Goal: Information Seeking & Learning: Compare options

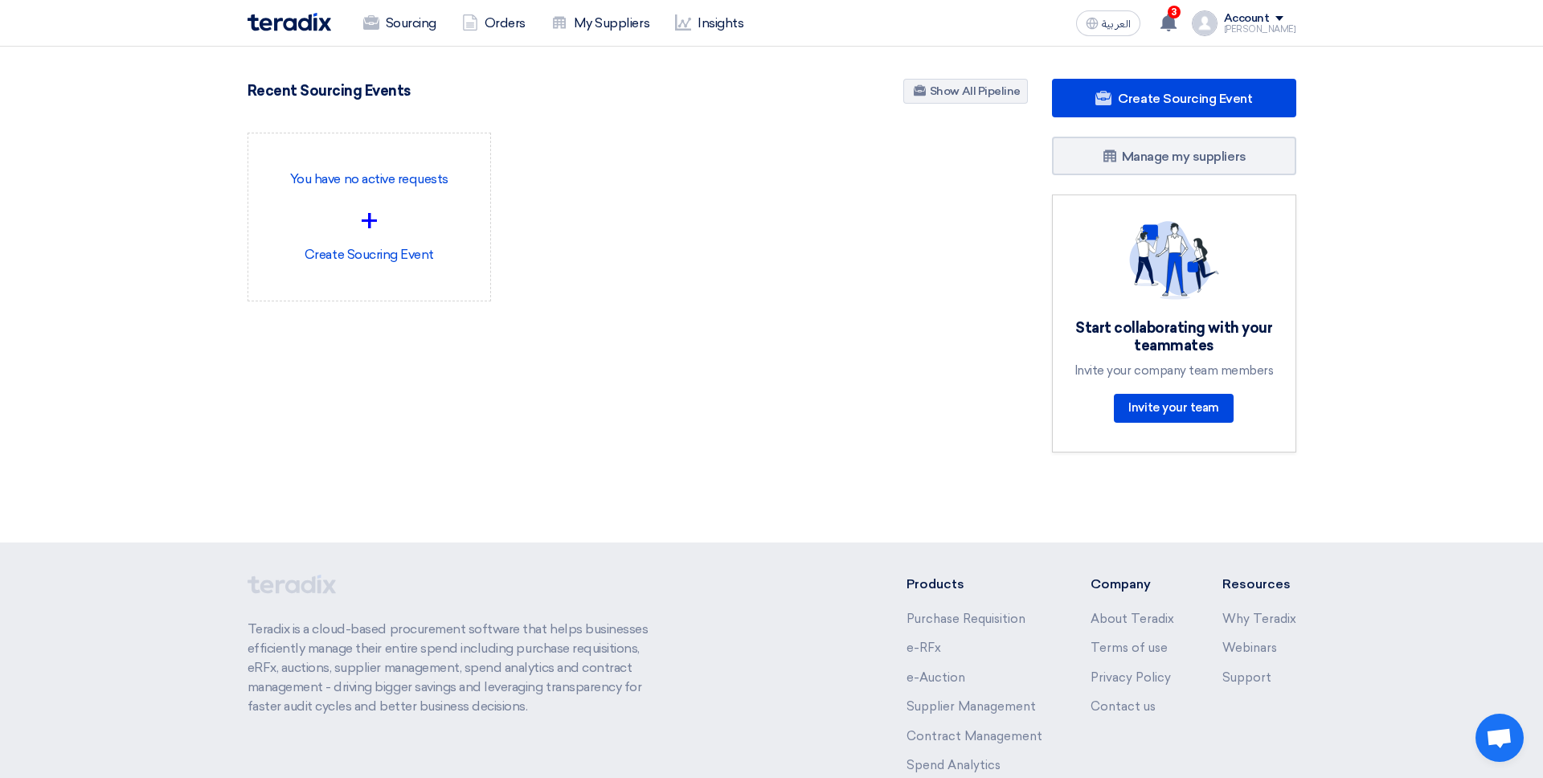
click at [182, 201] on section "4888 RFx remaining 10 Auctions remaining Create Sourcing Event +" at bounding box center [771, 282] width 1543 height 470
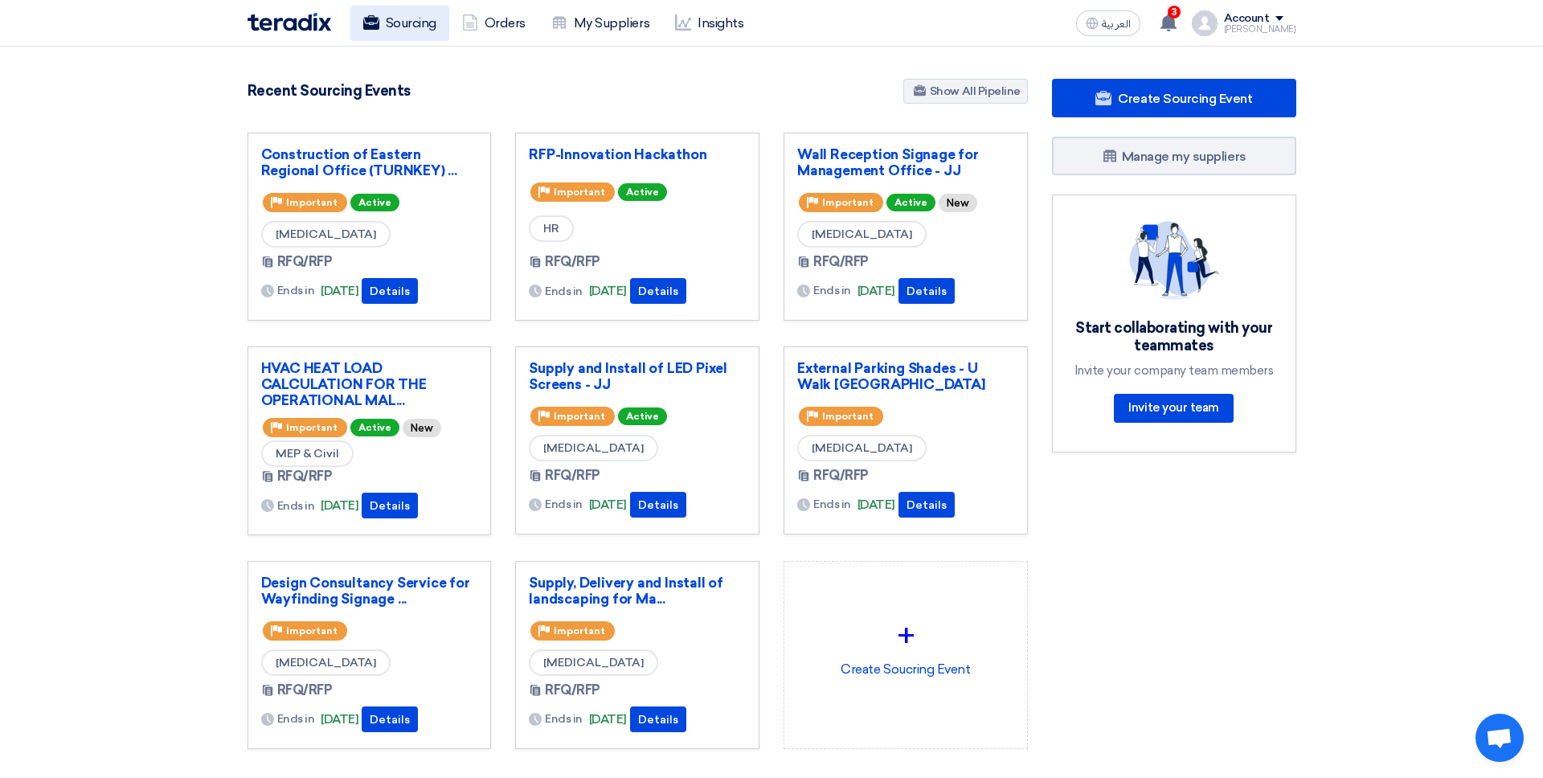
click at [395, 24] on link "Sourcing" at bounding box center [399, 23] width 99 height 35
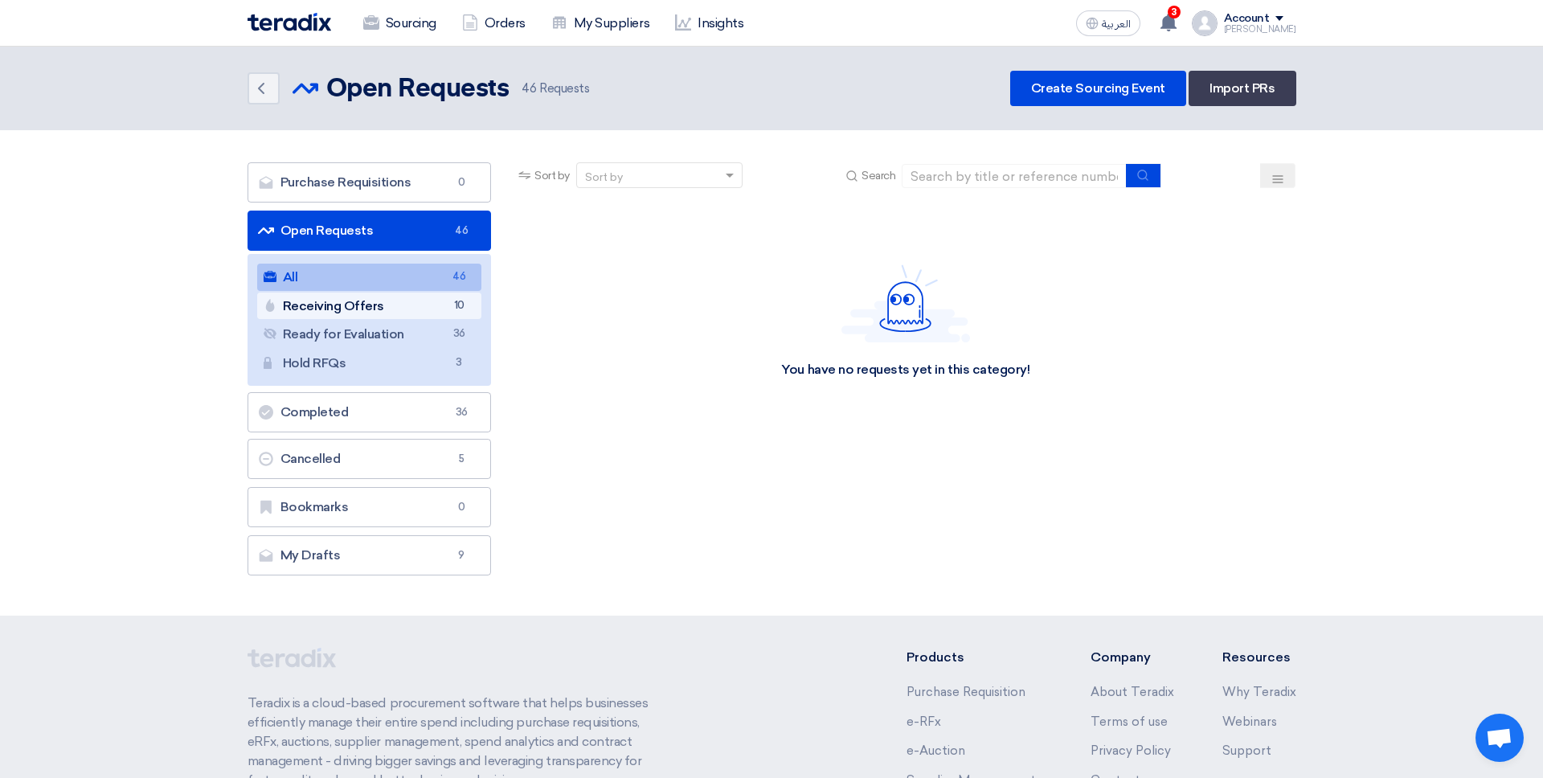
click at [461, 315] on link "Receiving Offers Receiving Offers 10" at bounding box center [369, 306] width 225 height 27
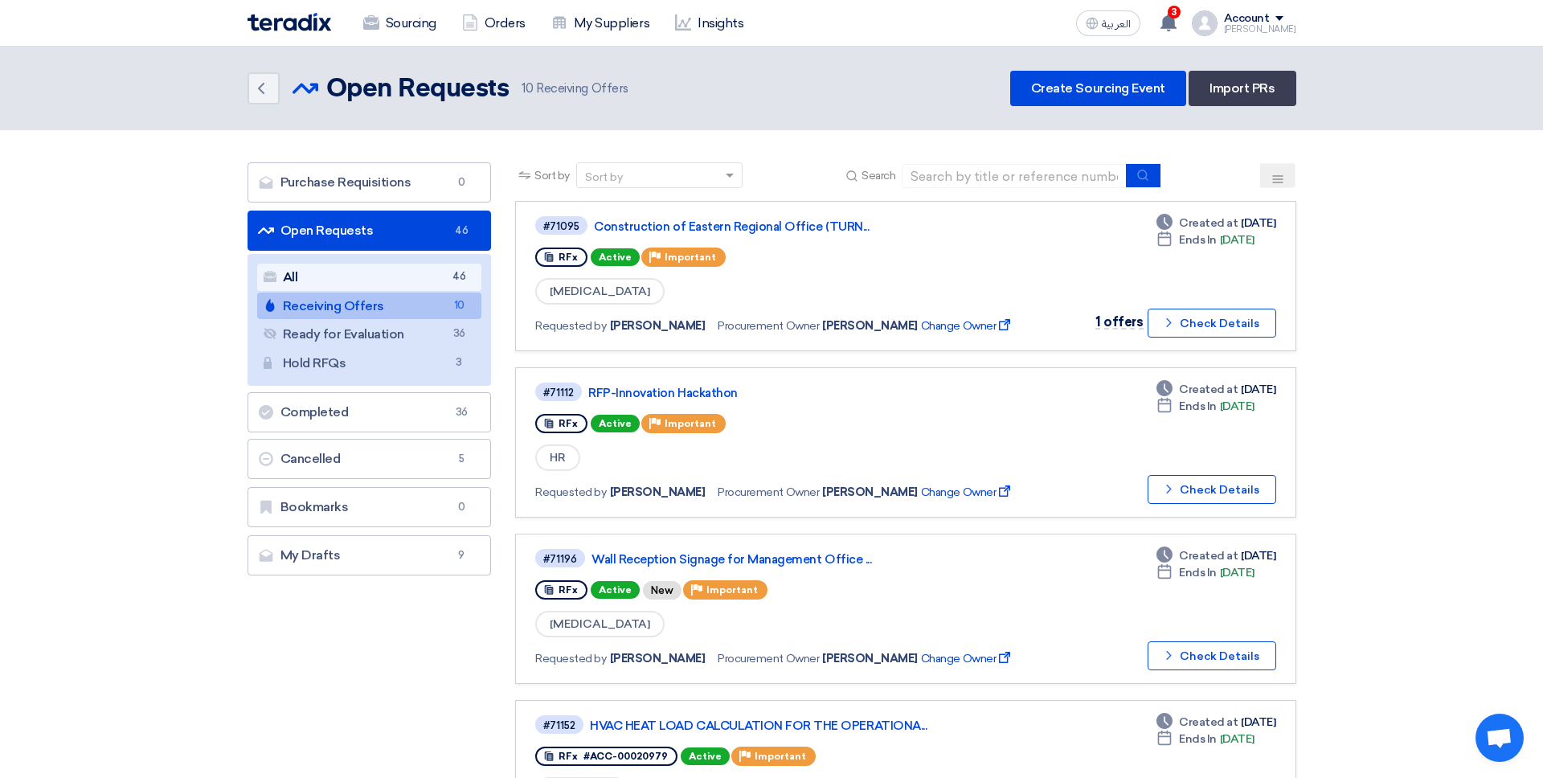
click at [445, 283] on link "All All 46" at bounding box center [369, 277] width 225 height 27
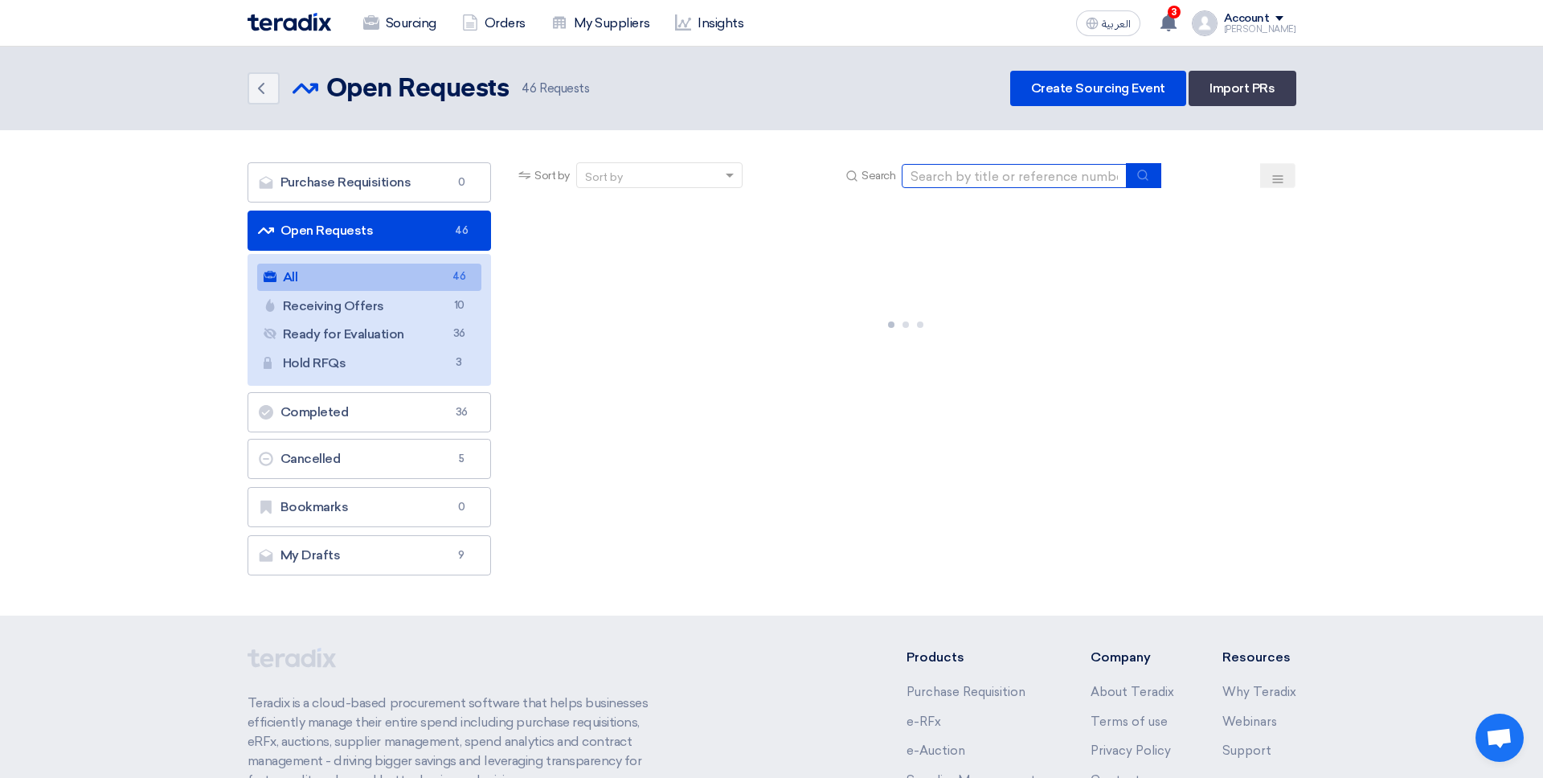
click at [943, 183] on input at bounding box center [1014, 176] width 225 height 24
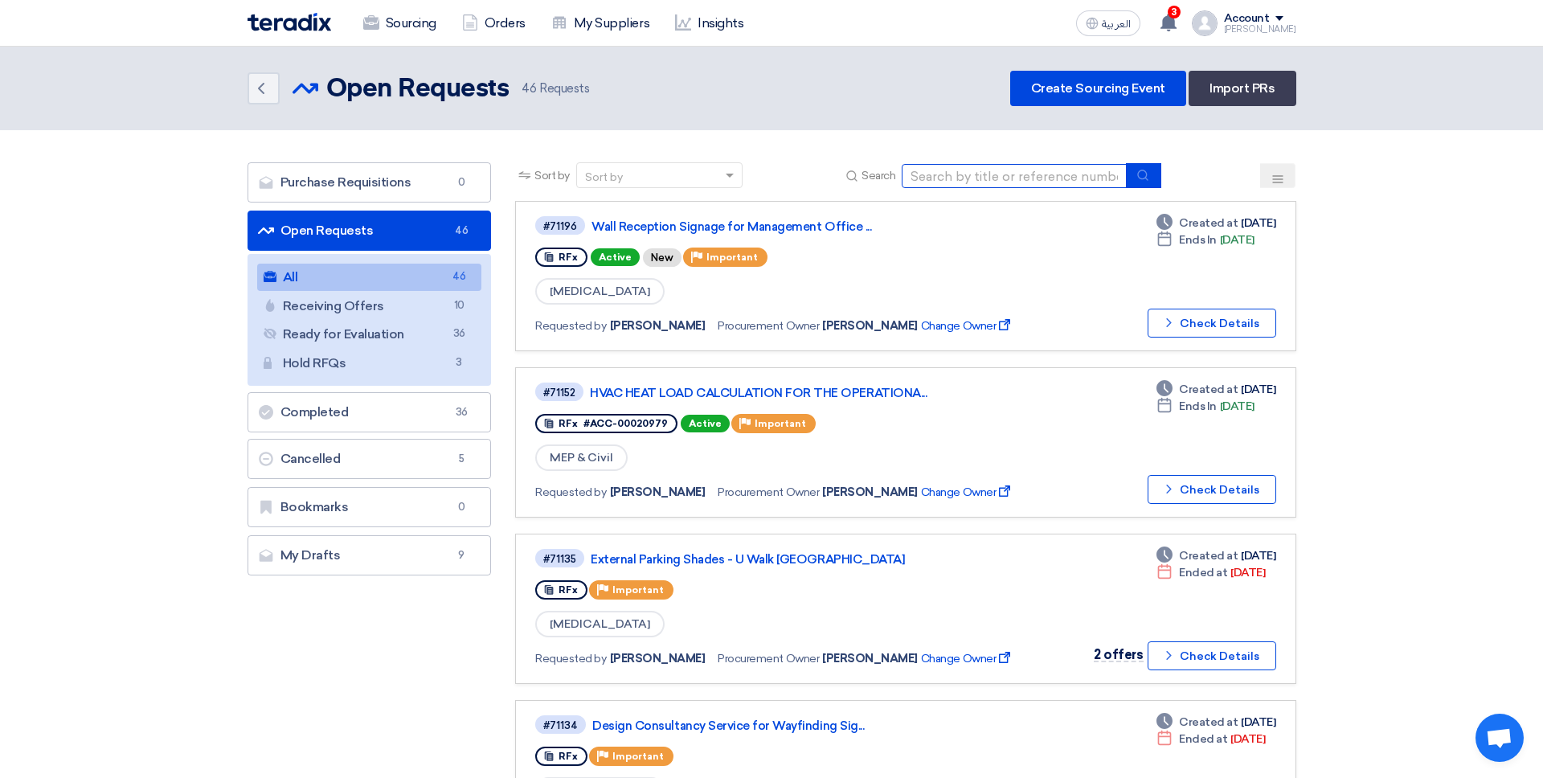
paste input "27001"
type input "27001"
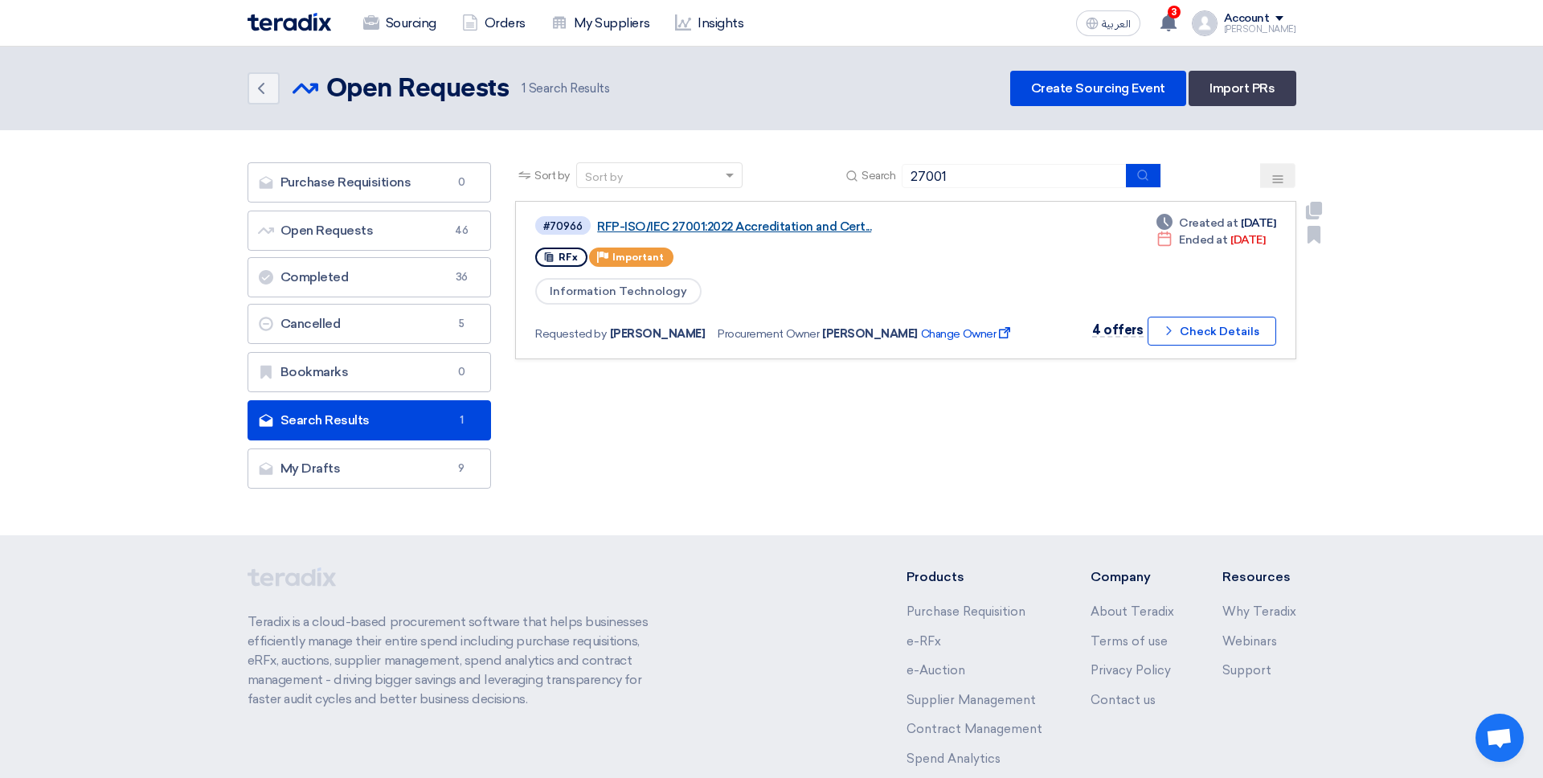
click at [792, 228] on link "RFP-ISO/IEC 27001:2022 Accreditation and Cert..." at bounding box center [798, 226] width 402 height 14
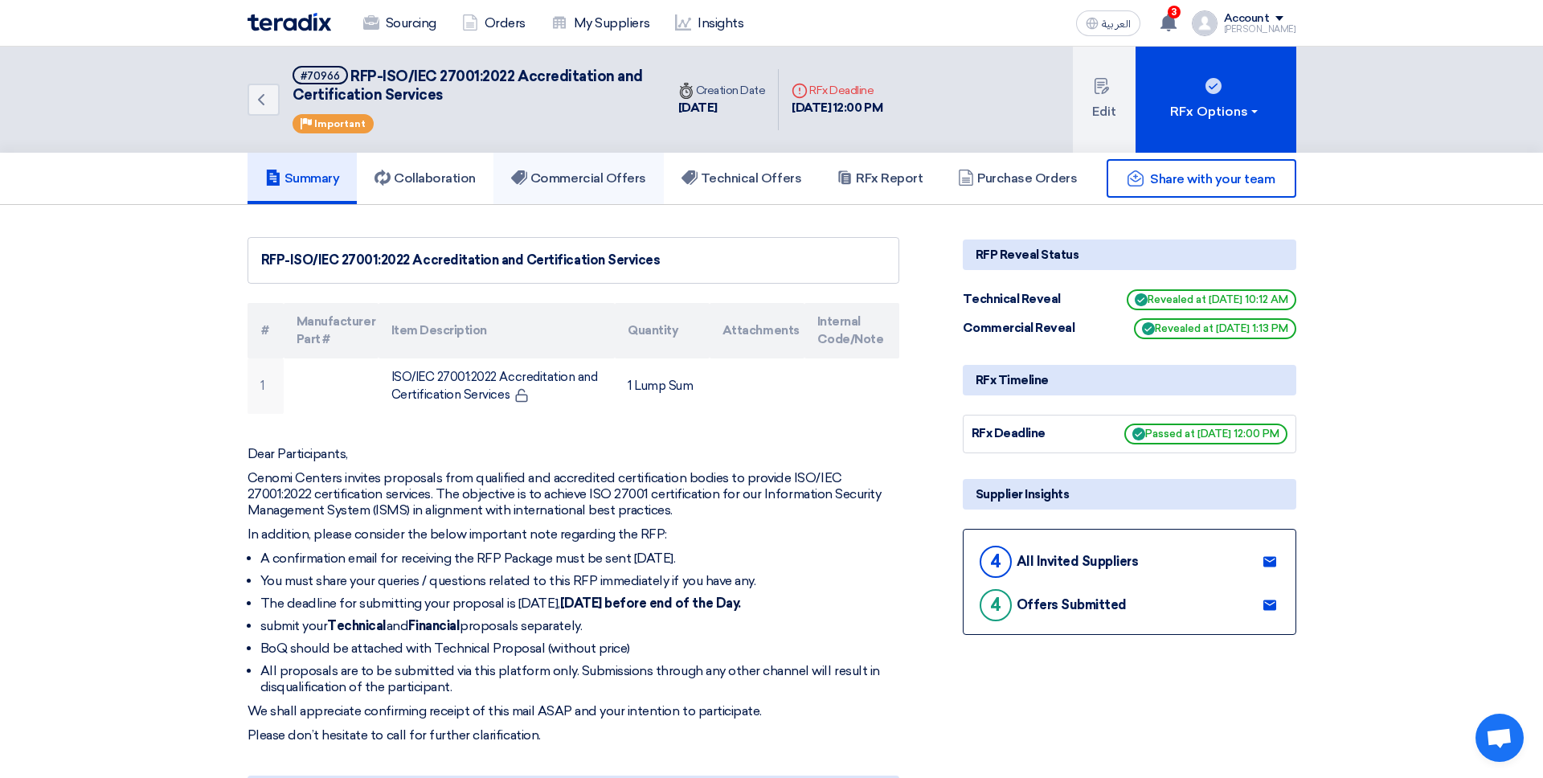
click at [629, 173] on h5 "Commercial Offers" at bounding box center [578, 178] width 135 height 16
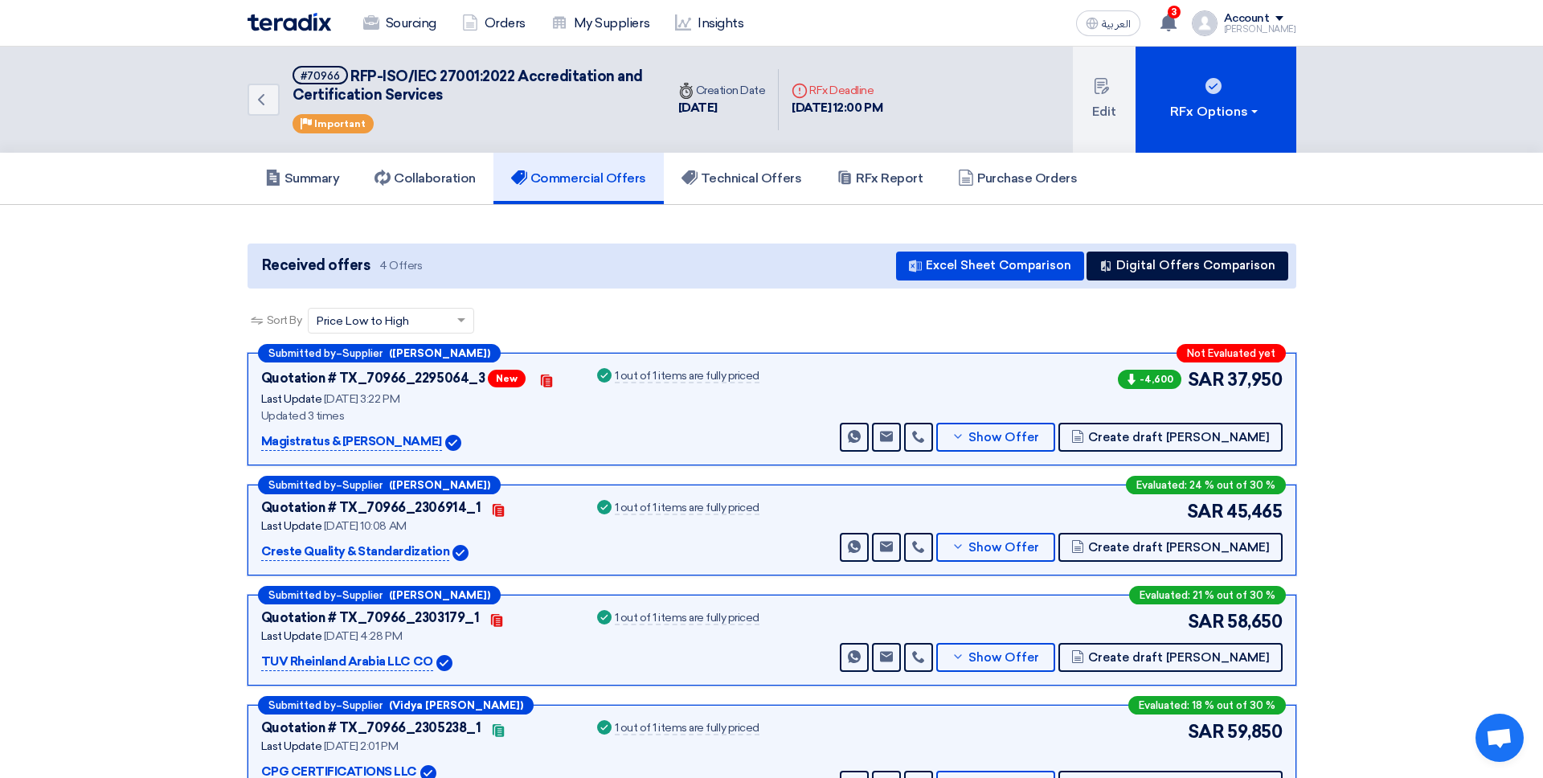
drag, startPoint x: 1222, startPoint y: 381, endPoint x: 1271, endPoint y: 381, distance: 49.8
click at [1271, 381] on div "-4,600 SAR 37,950" at bounding box center [1199, 379] width 168 height 27
click at [1271, 381] on span "37,950" at bounding box center [1254, 379] width 55 height 27
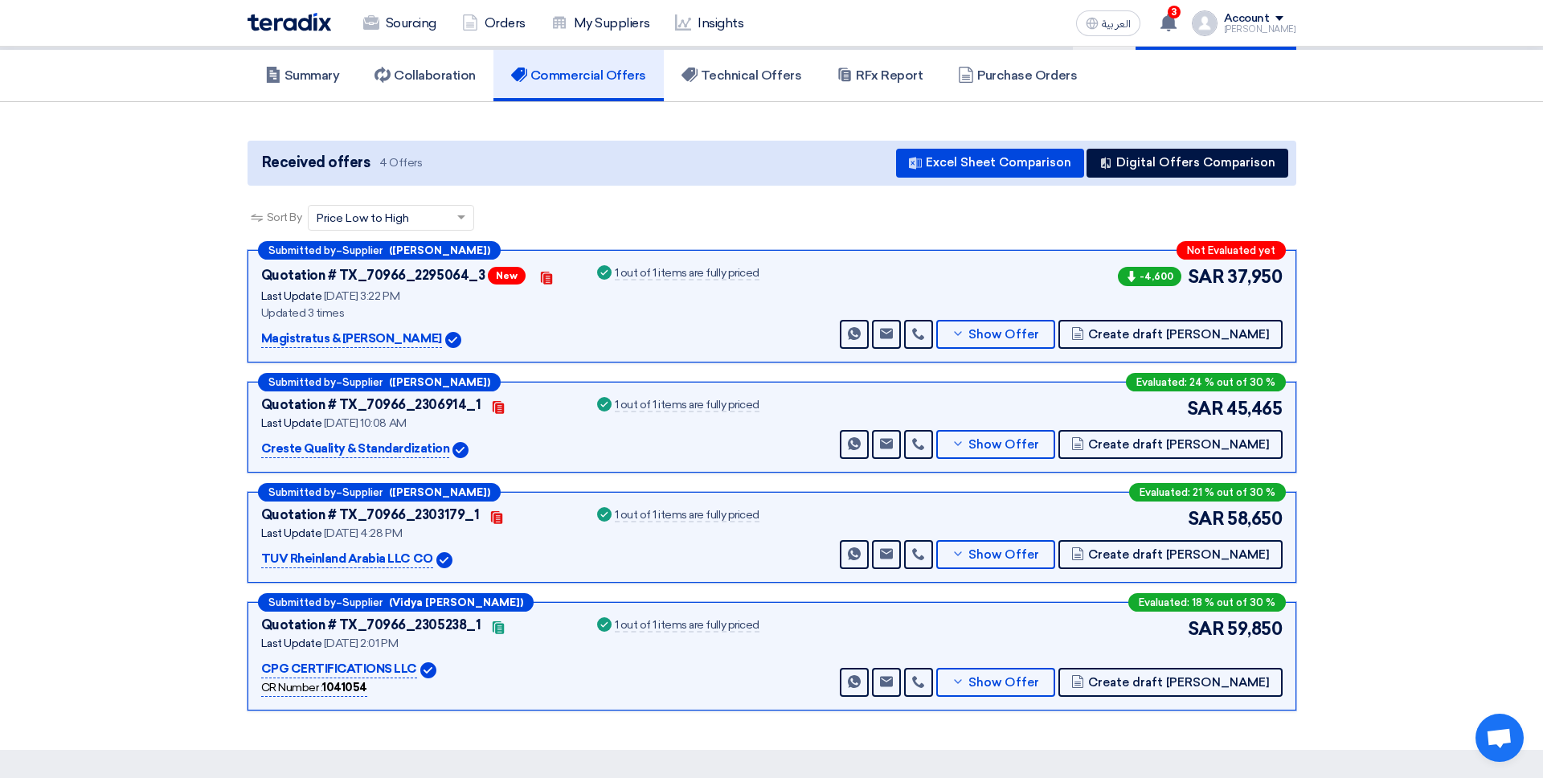
scroll to position [104, 0]
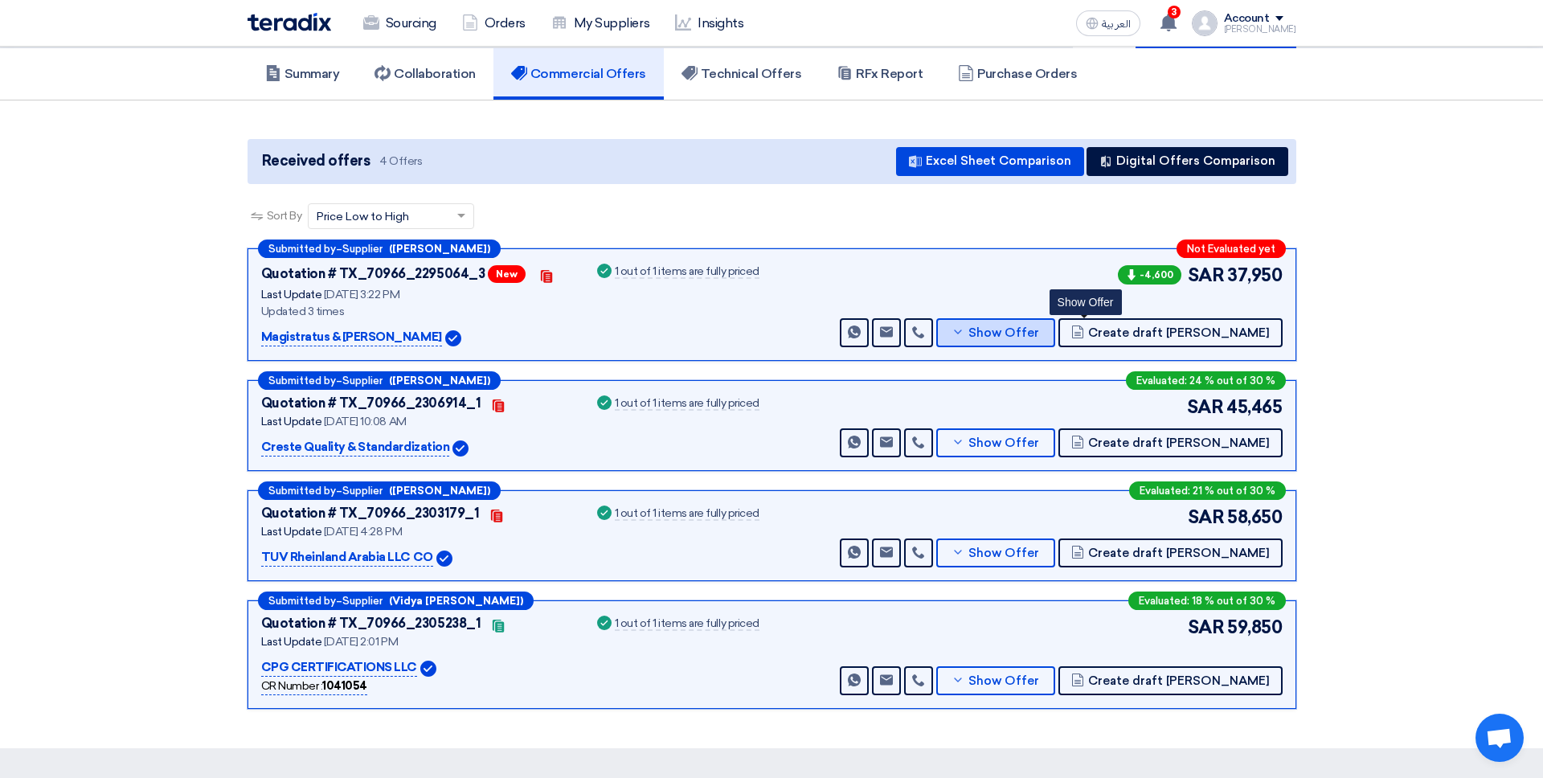
click at [1055, 339] on button "Show Offer" at bounding box center [995, 332] width 119 height 29
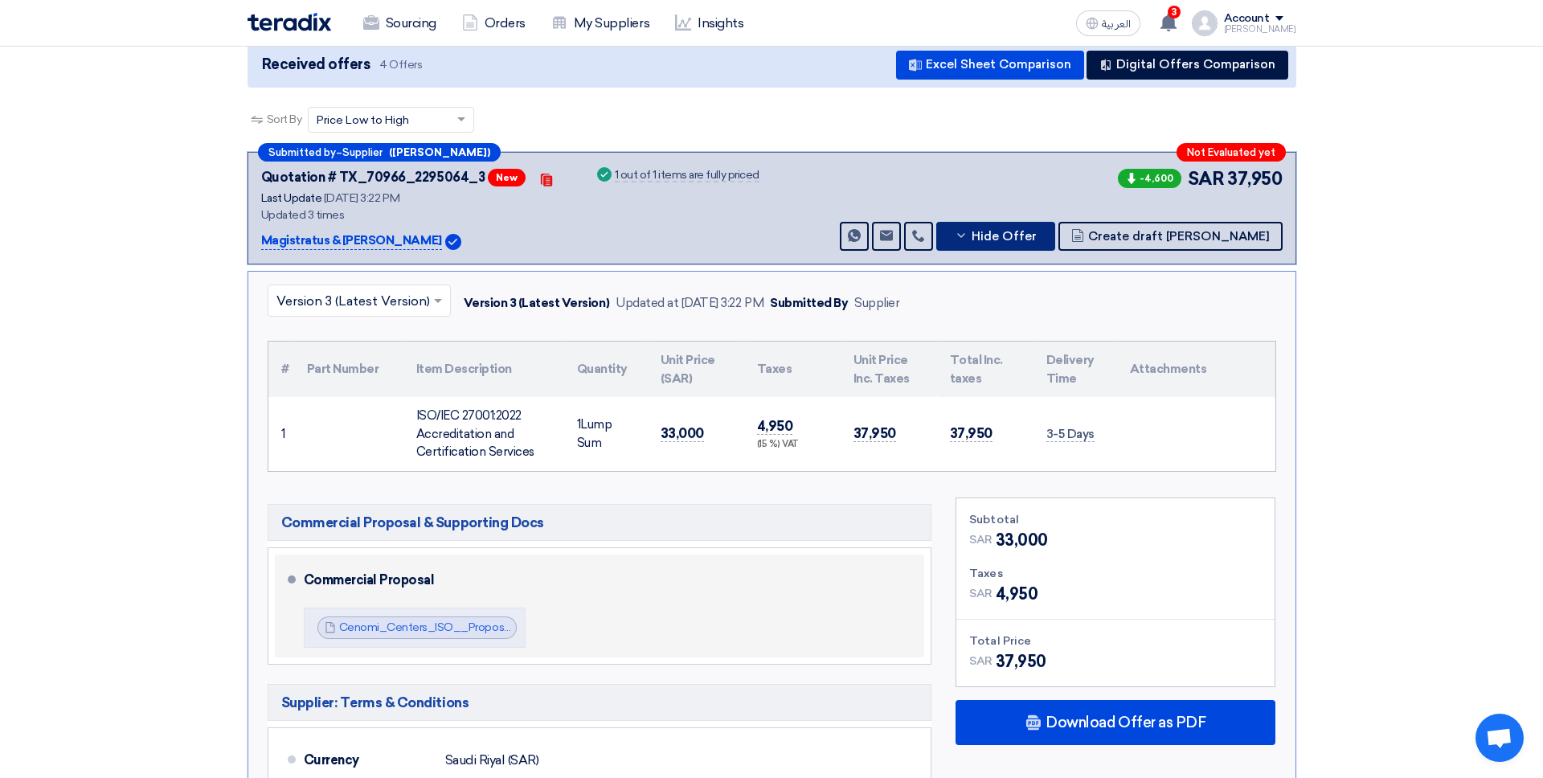
scroll to position [227, 0]
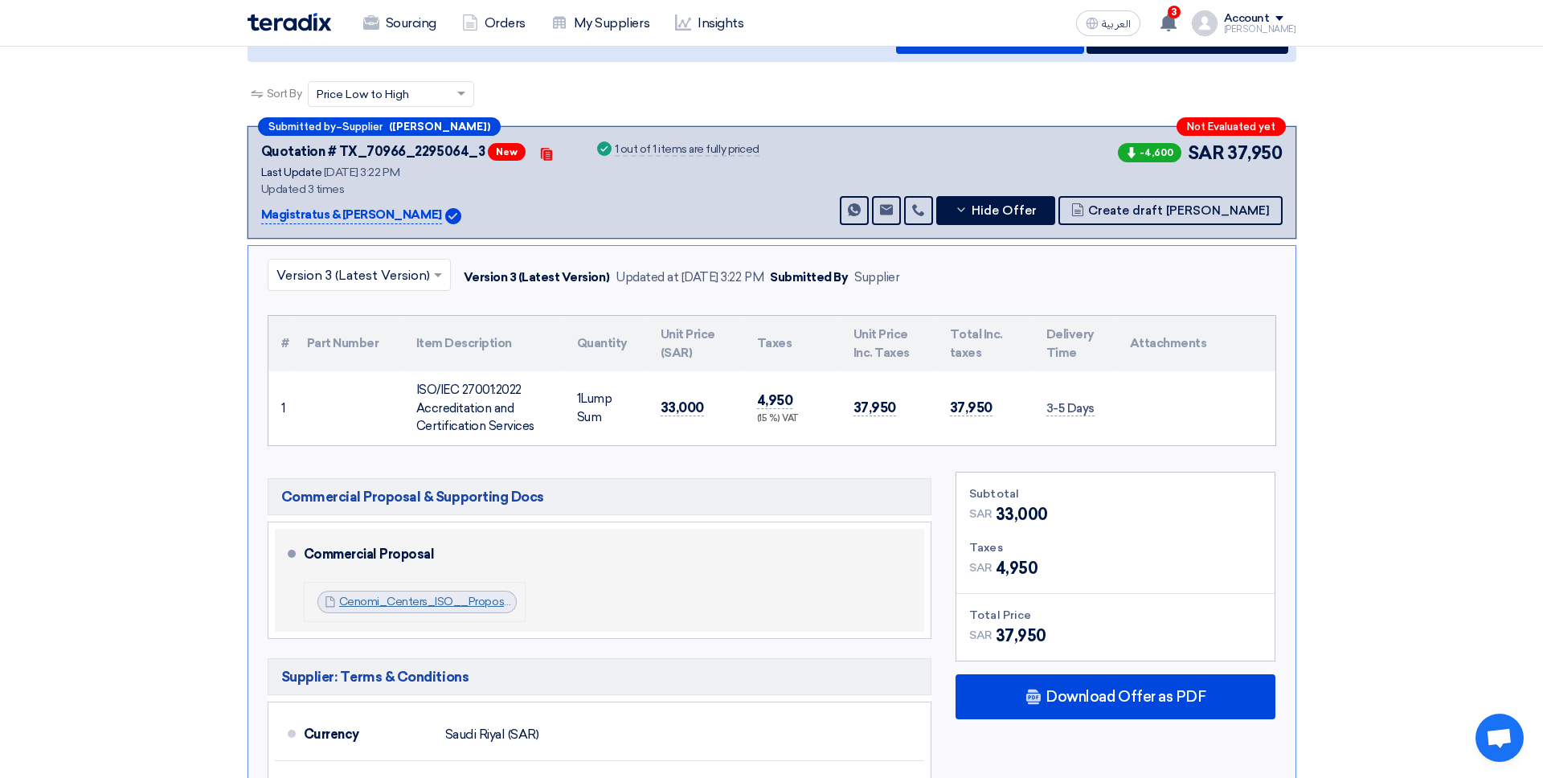
click at [408, 600] on link "Cenomi_Centers_ISO__Proposal_R_1756297315963.pdf" at bounding box center [485, 602] width 293 height 14
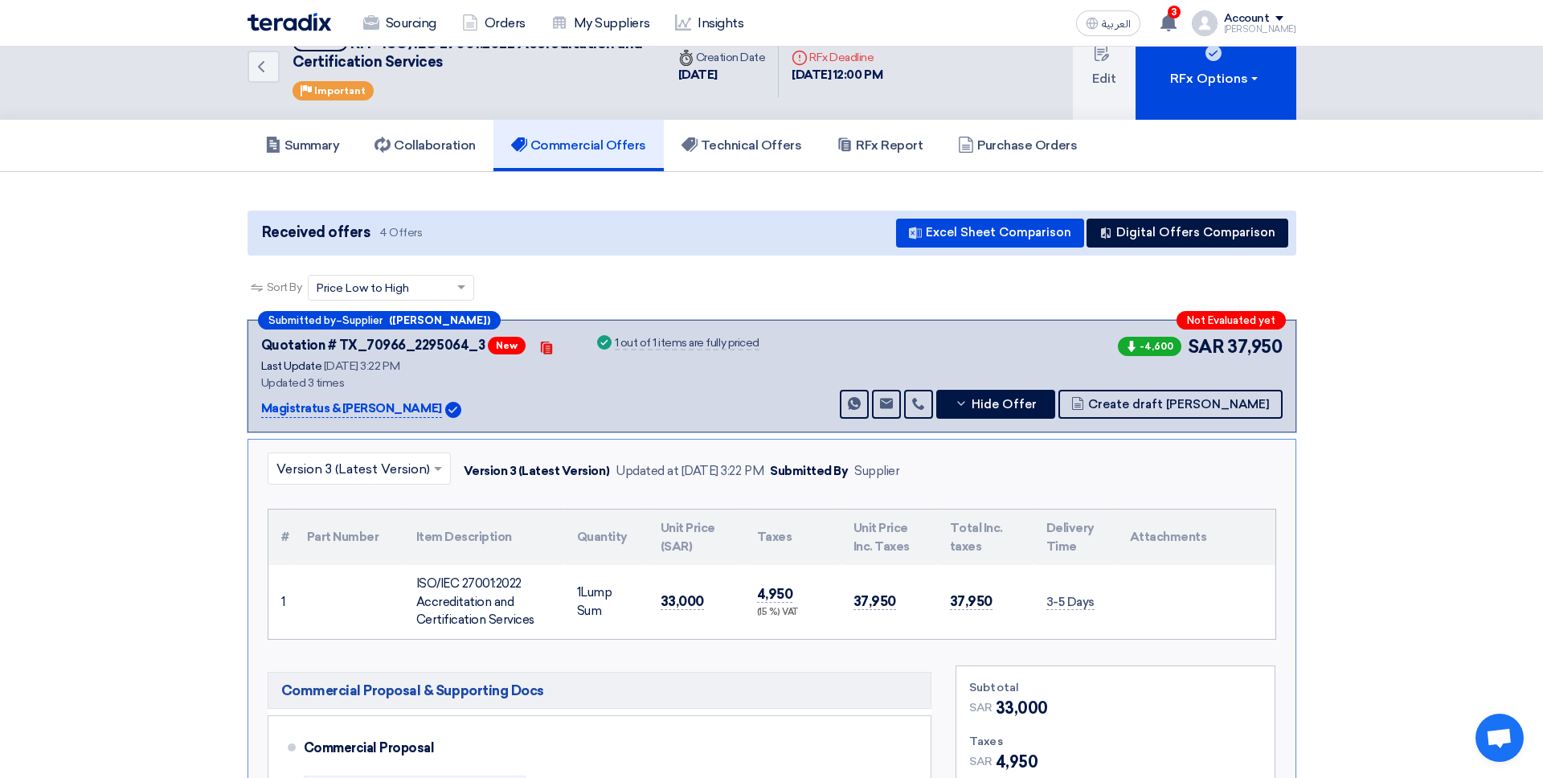
scroll to position [0, 0]
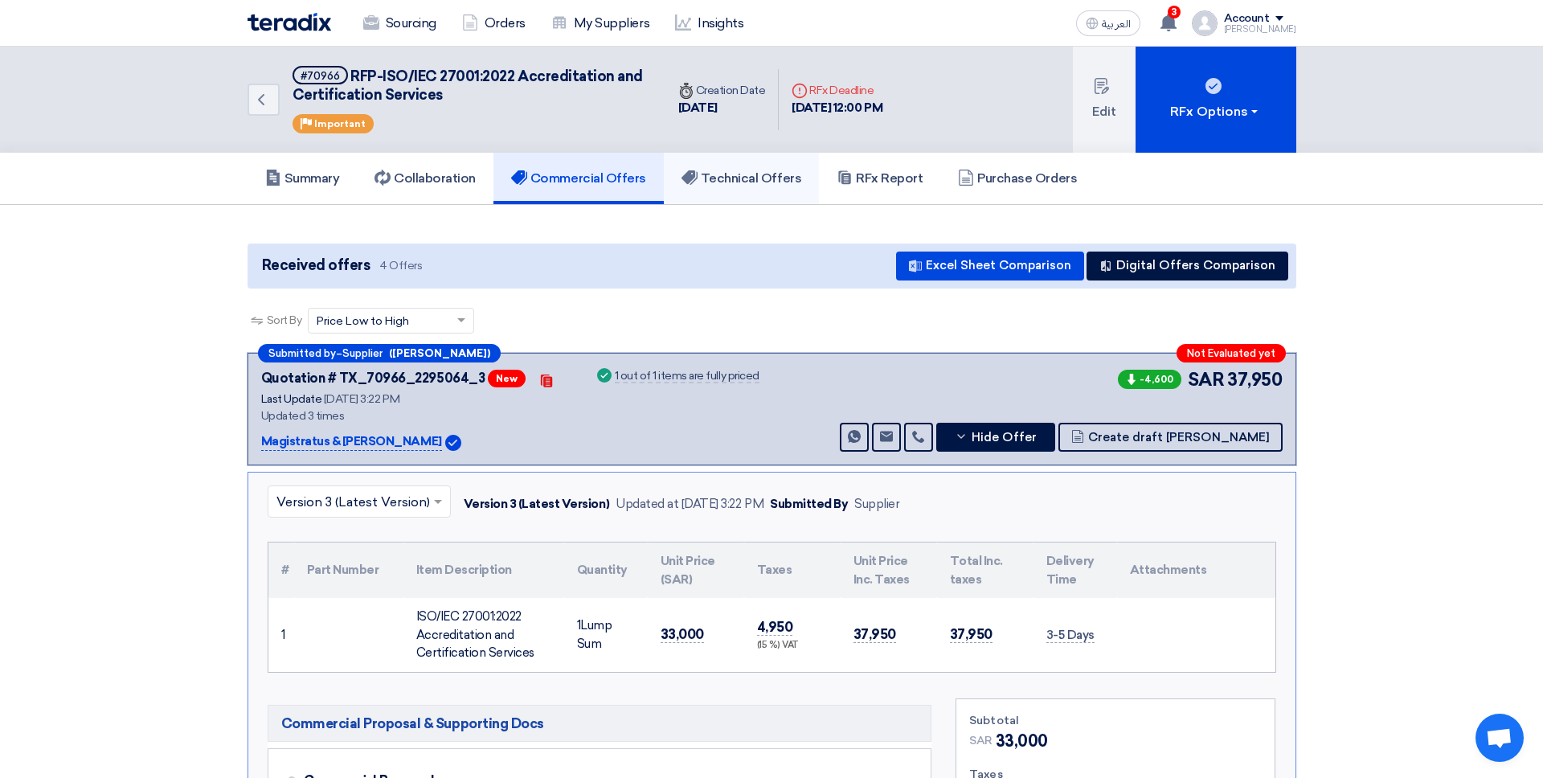
click at [762, 182] on h5 "Technical Offers" at bounding box center [741, 178] width 120 height 16
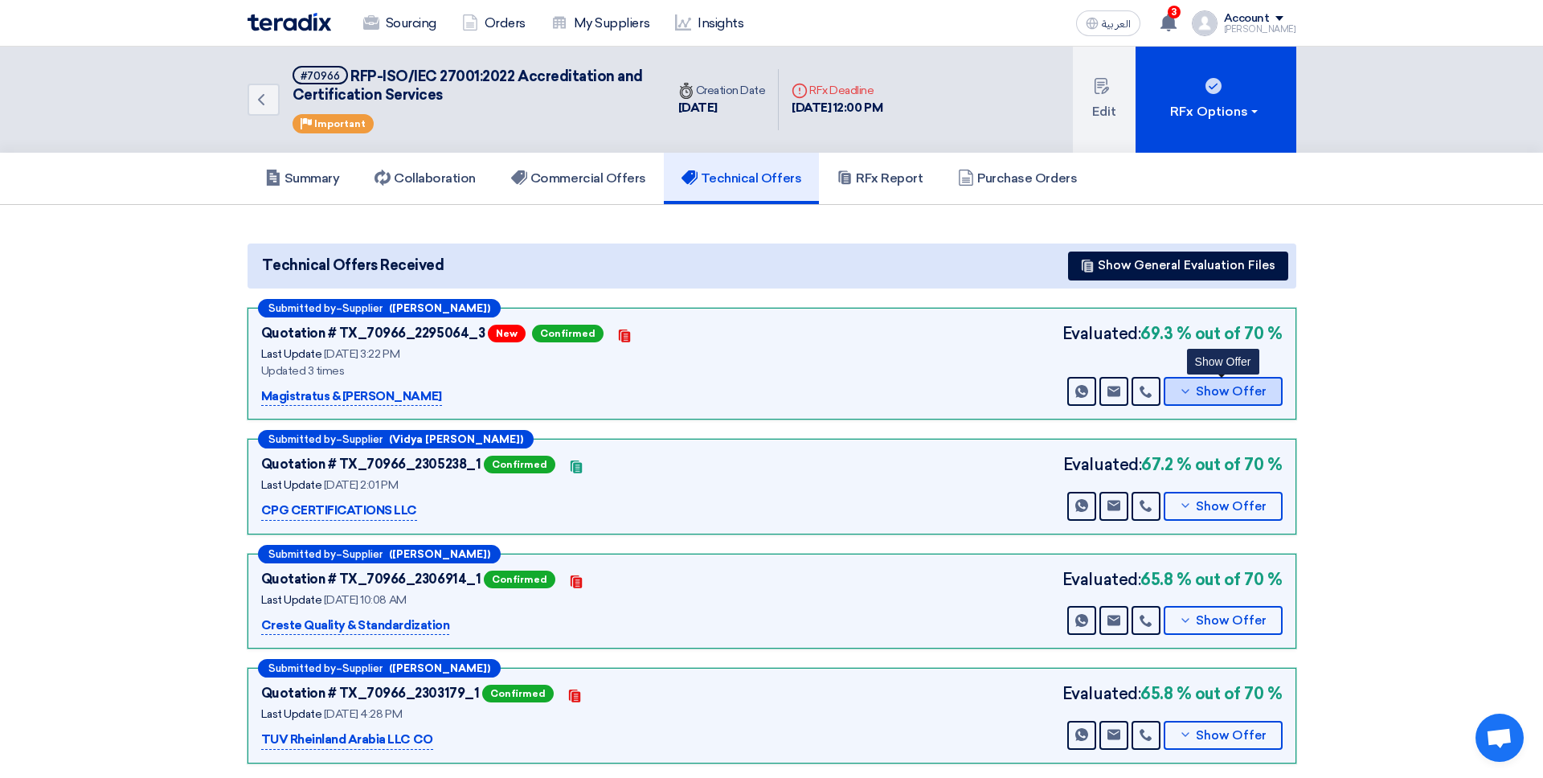
click at [1220, 398] on span "Show Offer" at bounding box center [1231, 392] width 71 height 12
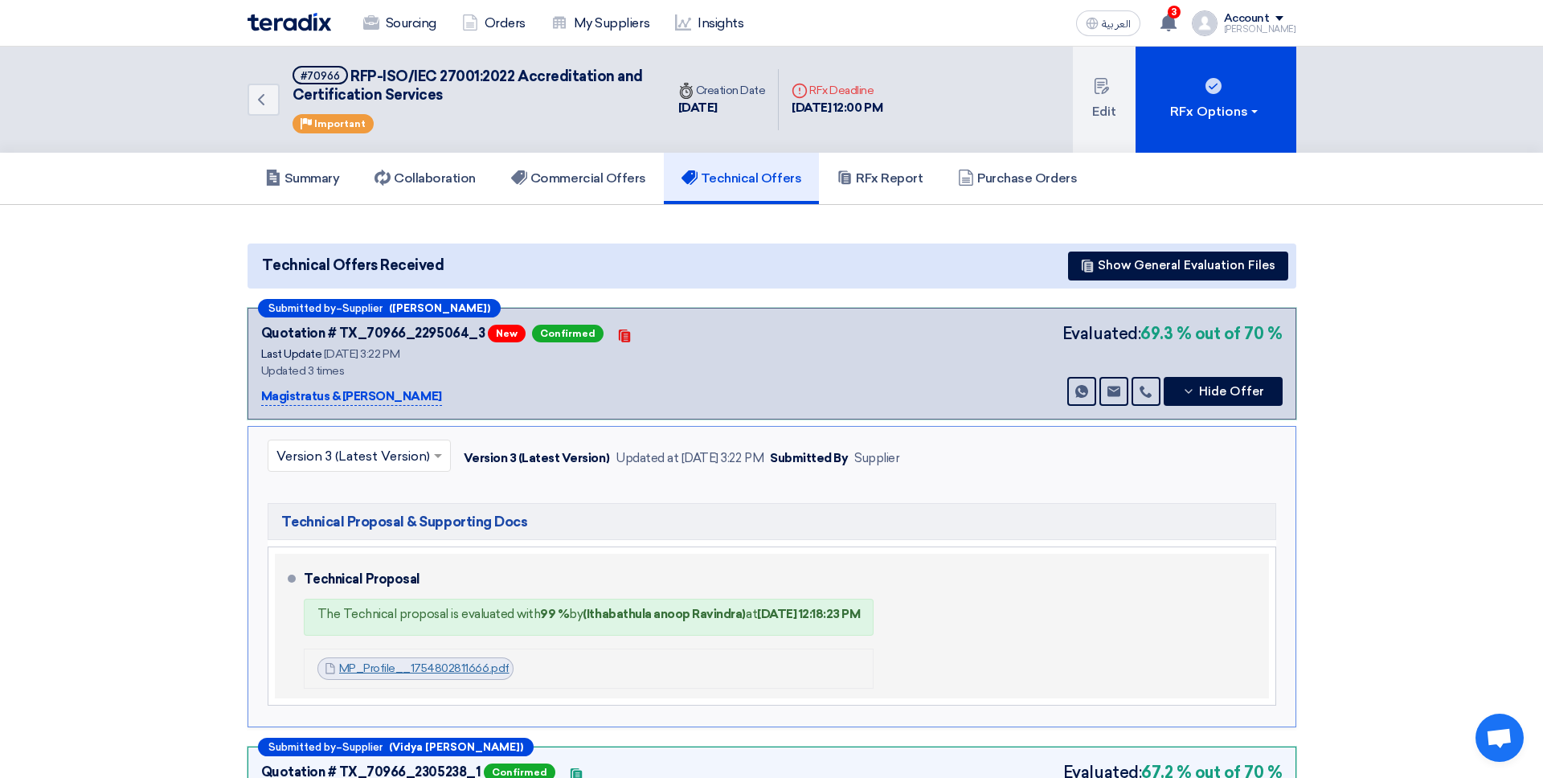
click at [442, 669] on link "MP_Profile__1754802811666.pdf" at bounding box center [424, 668] width 170 height 14
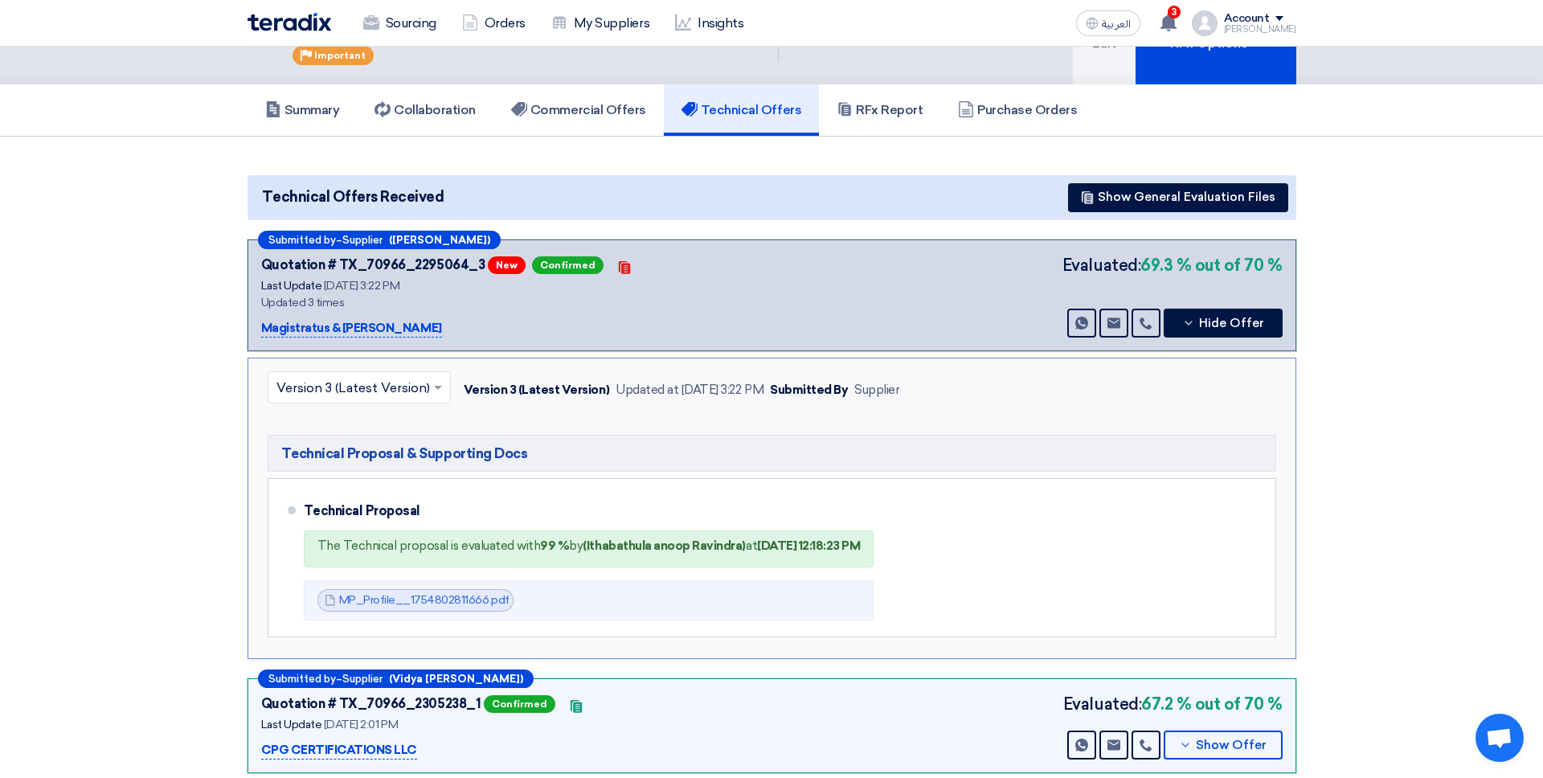
scroll to position [63, 0]
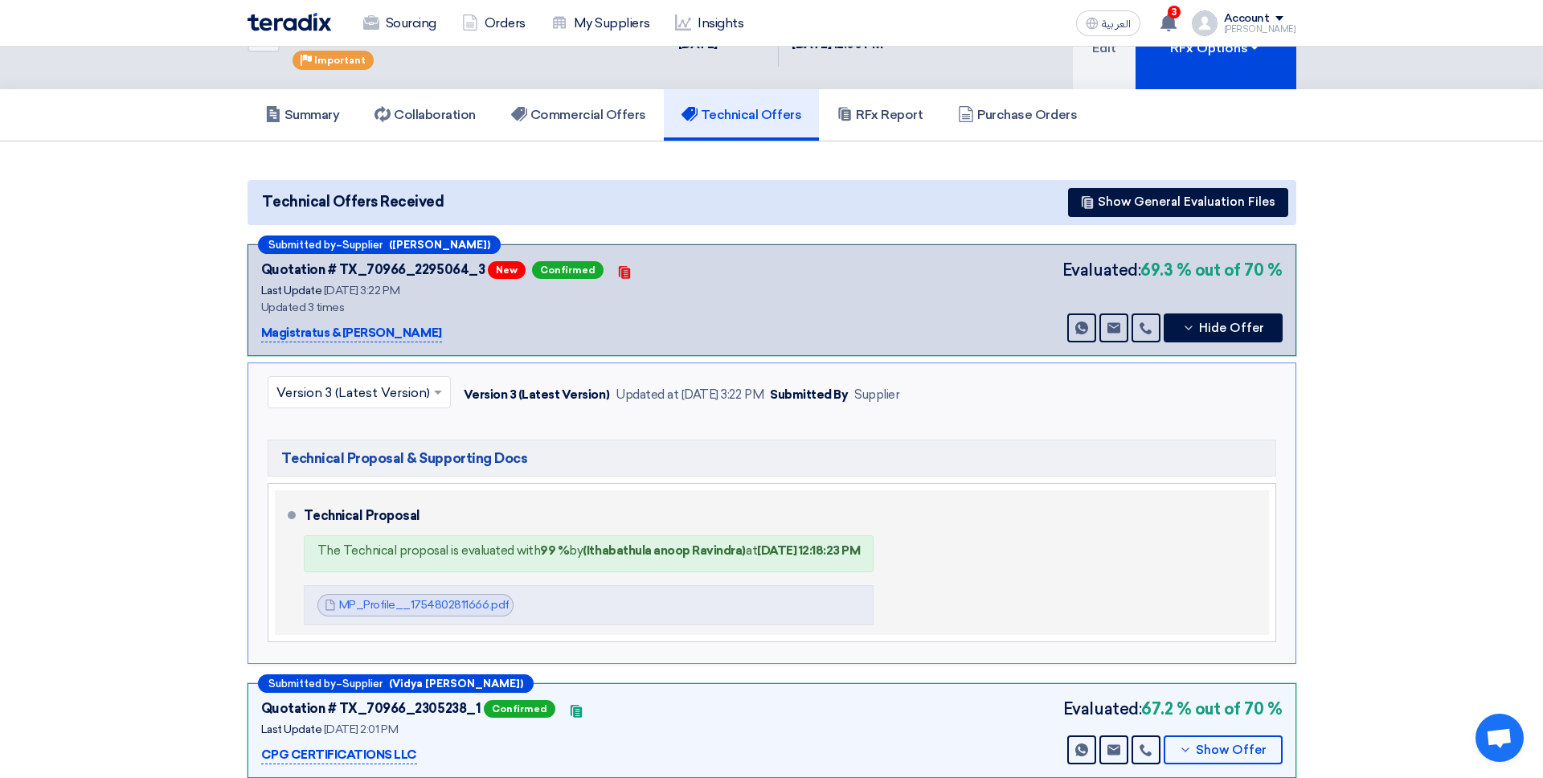
click at [1013, 494] on li "Technical Proposal The Technical proposal is evaluated with 99 % by (Ithabathul…" at bounding box center [772, 562] width 994 height 145
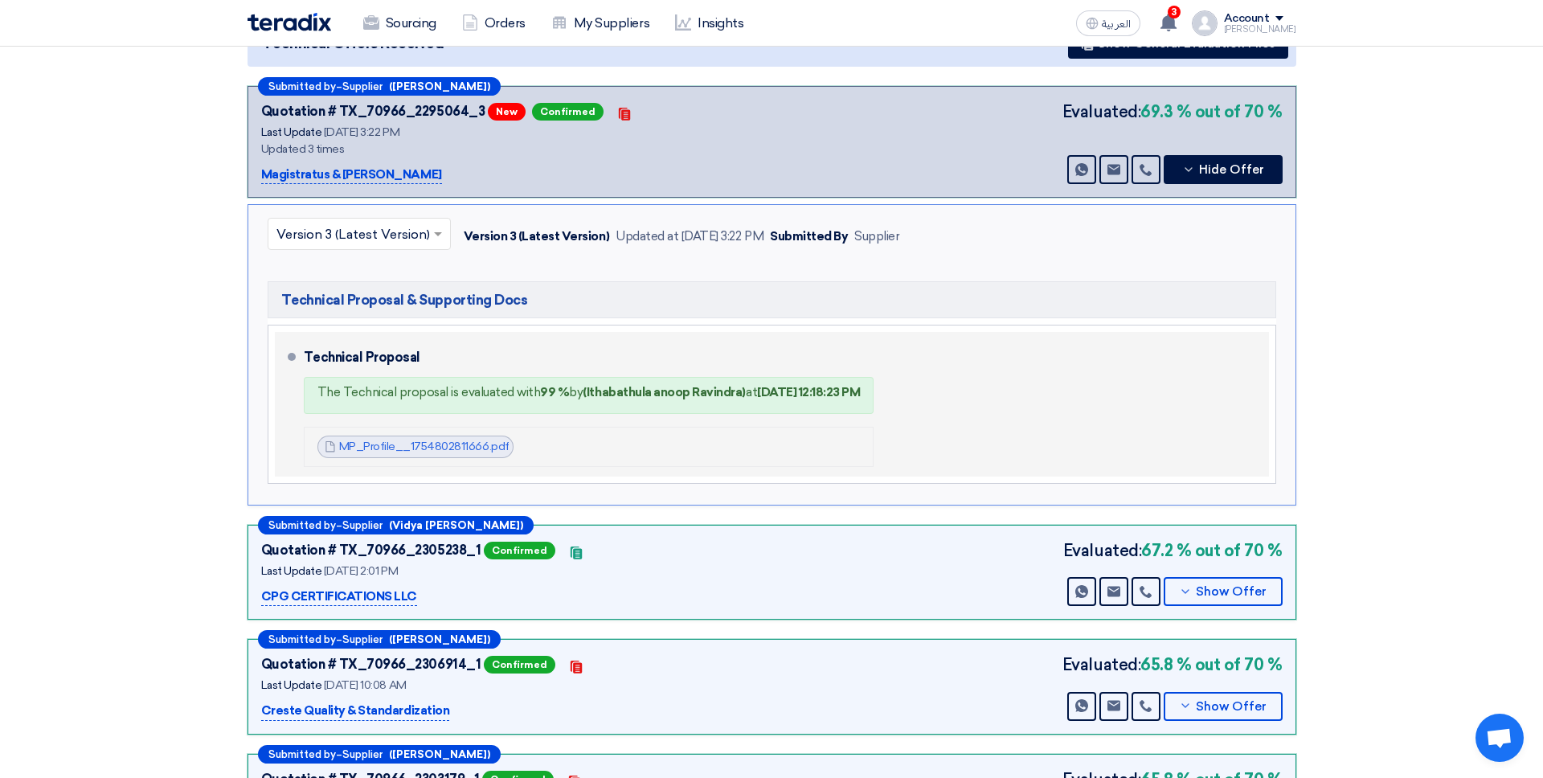
scroll to position [333, 0]
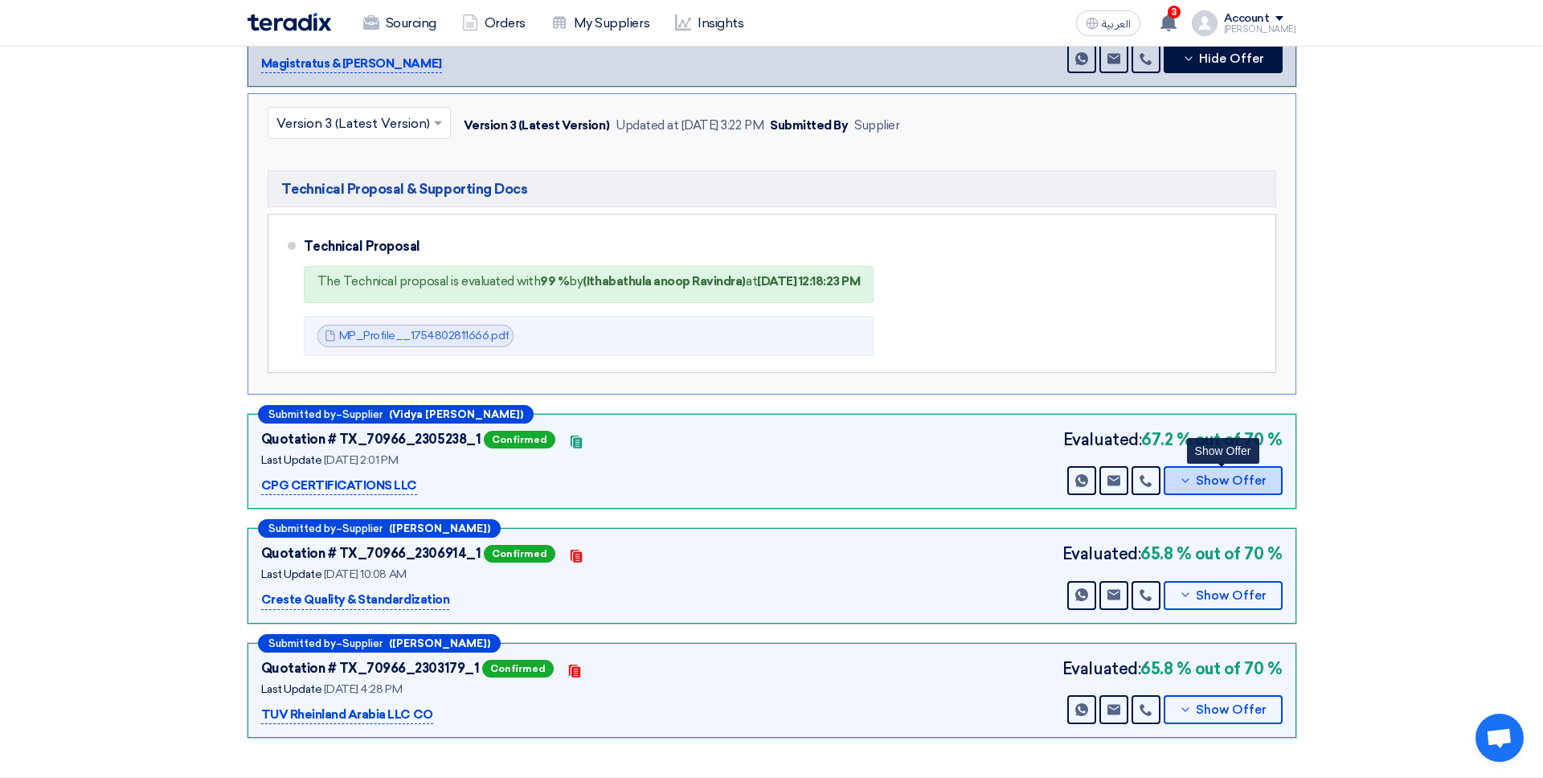
click at [1218, 489] on button "Show Offer" at bounding box center [1223, 480] width 119 height 29
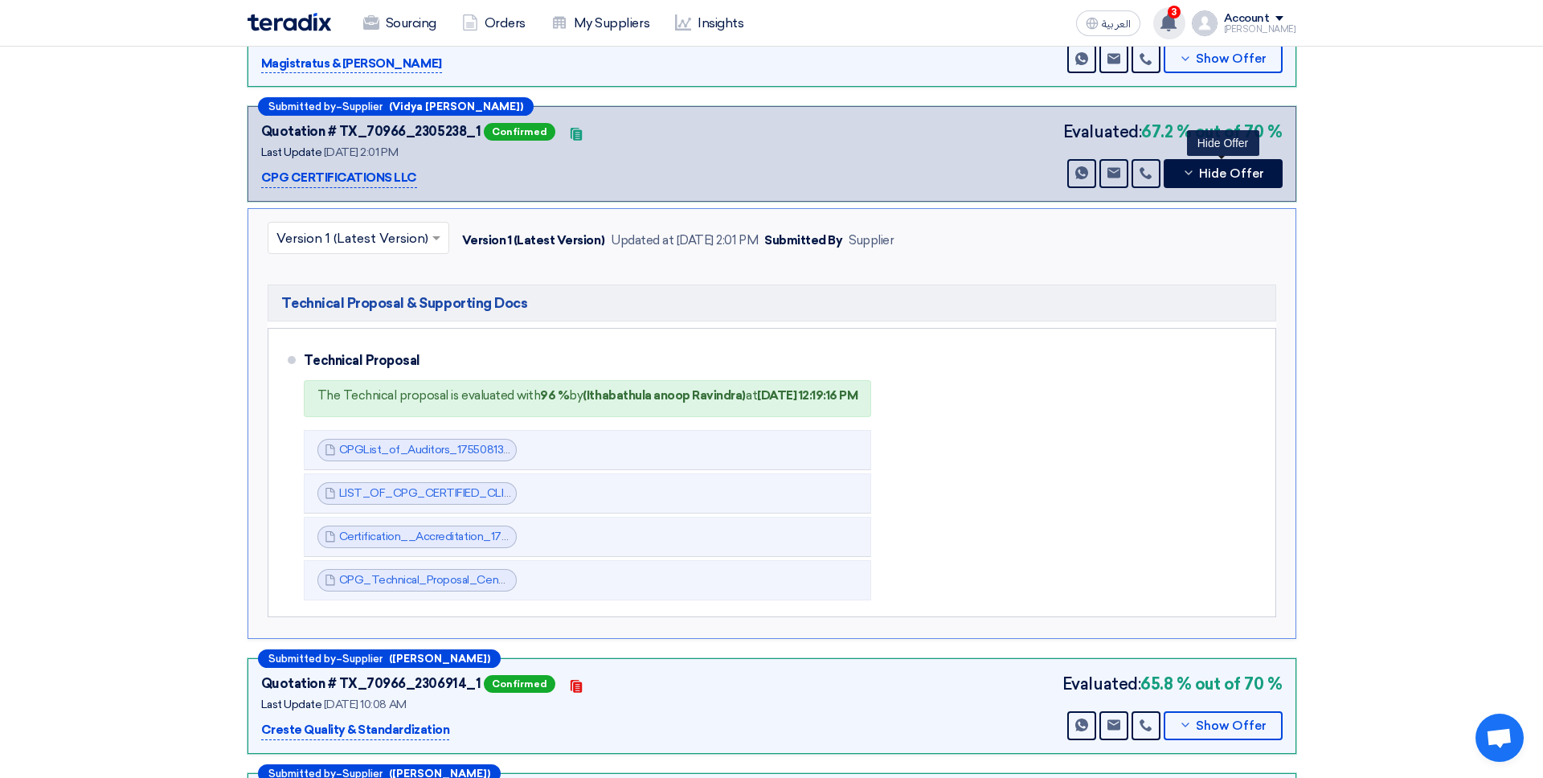
click at [1183, 33] on div "3 a new question for Construction of Eastern Regional Office (TURNKEY) - [GEOGR…" at bounding box center [1169, 23] width 32 height 32
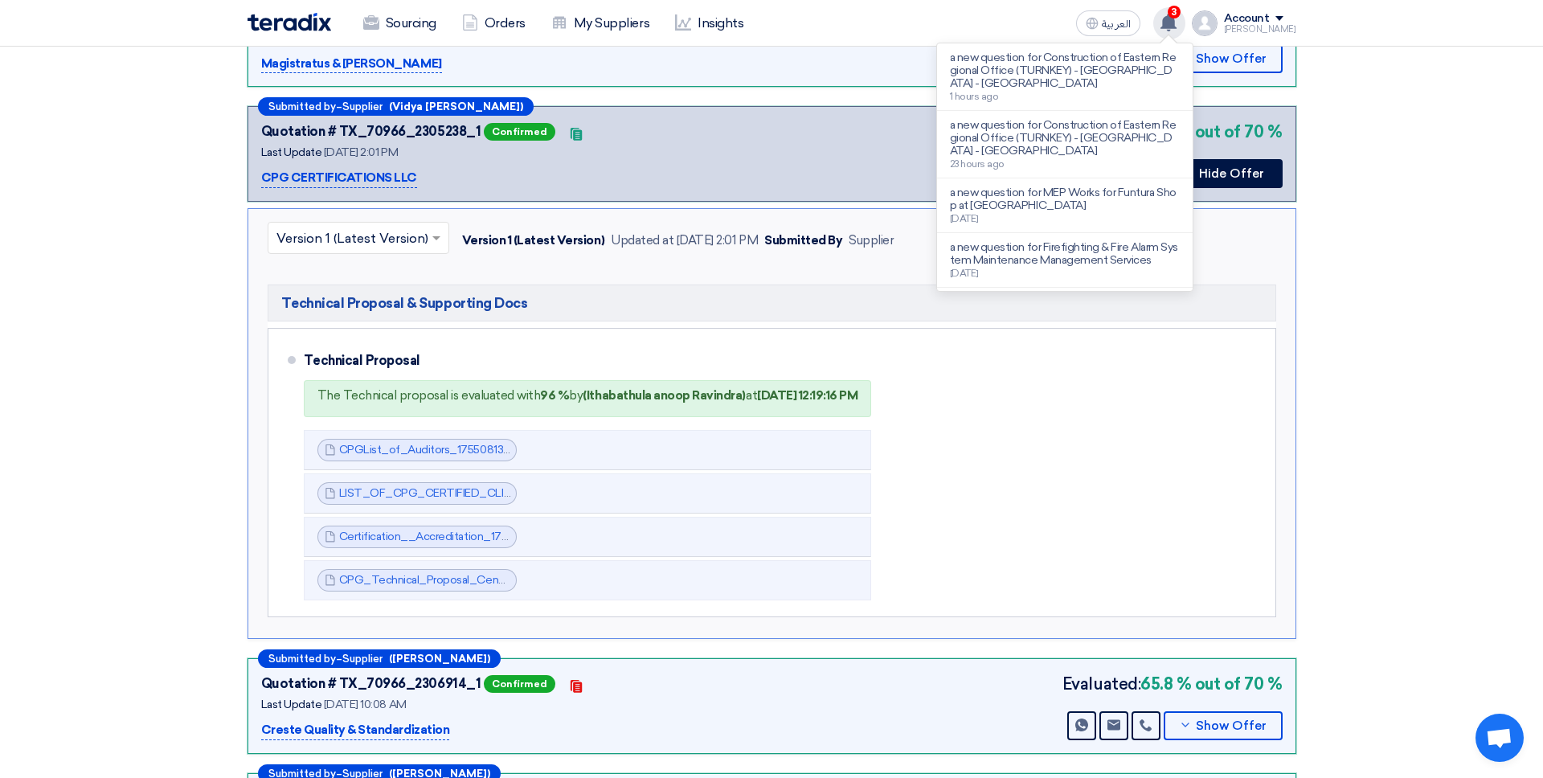
click at [1178, 34] on div at bounding box center [1168, 39] width 19 height 10
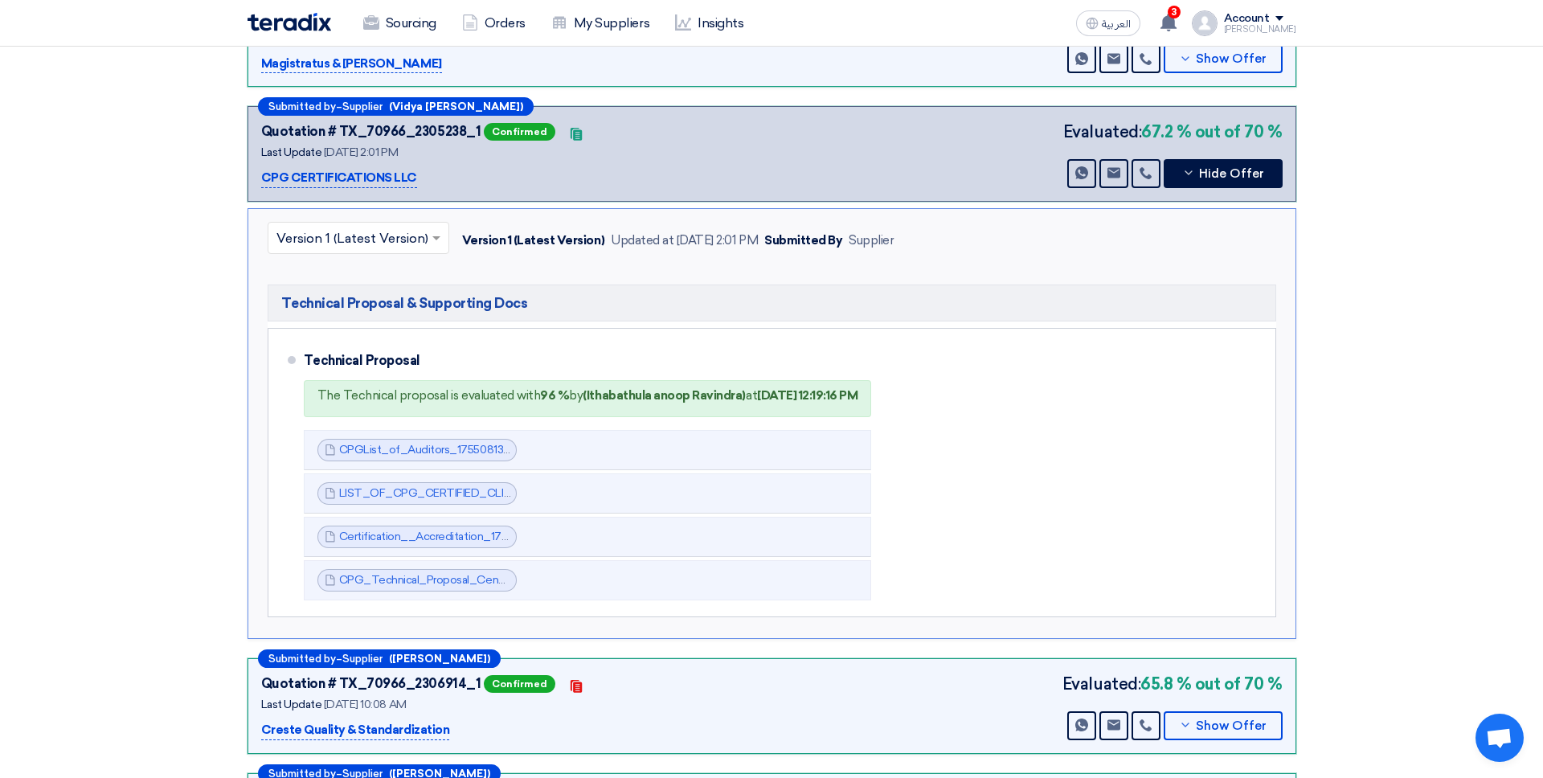
click at [255, 14] on img at bounding box center [290, 22] width 84 height 18
